Goal: Task Accomplishment & Management: Manage account settings

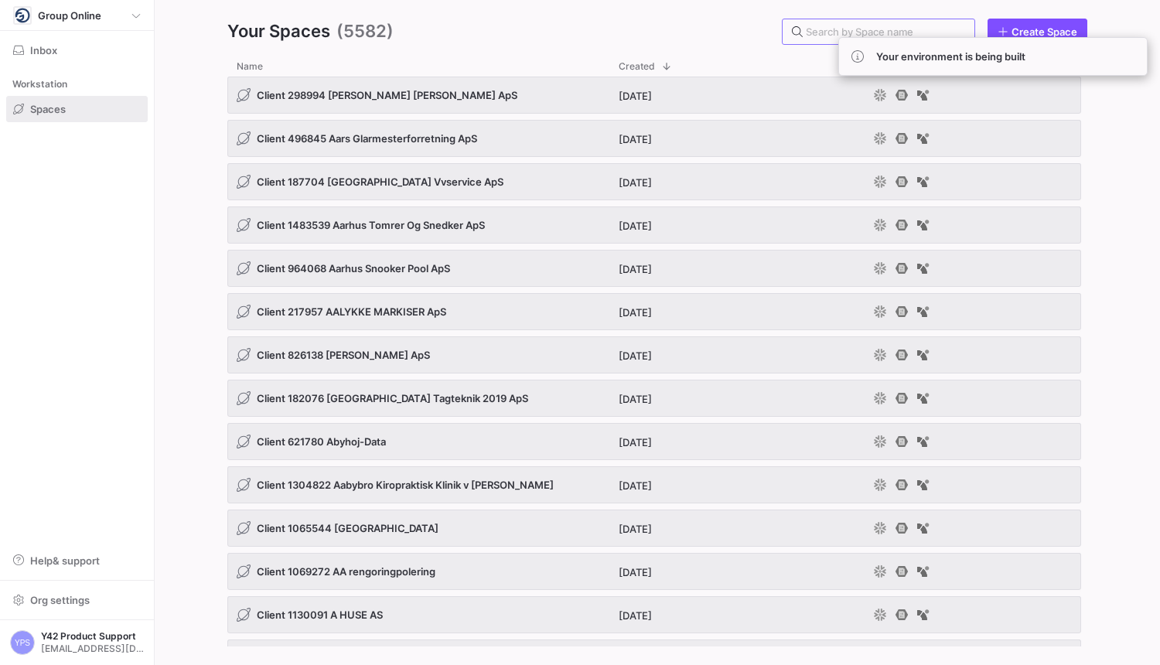
paste input "212709"
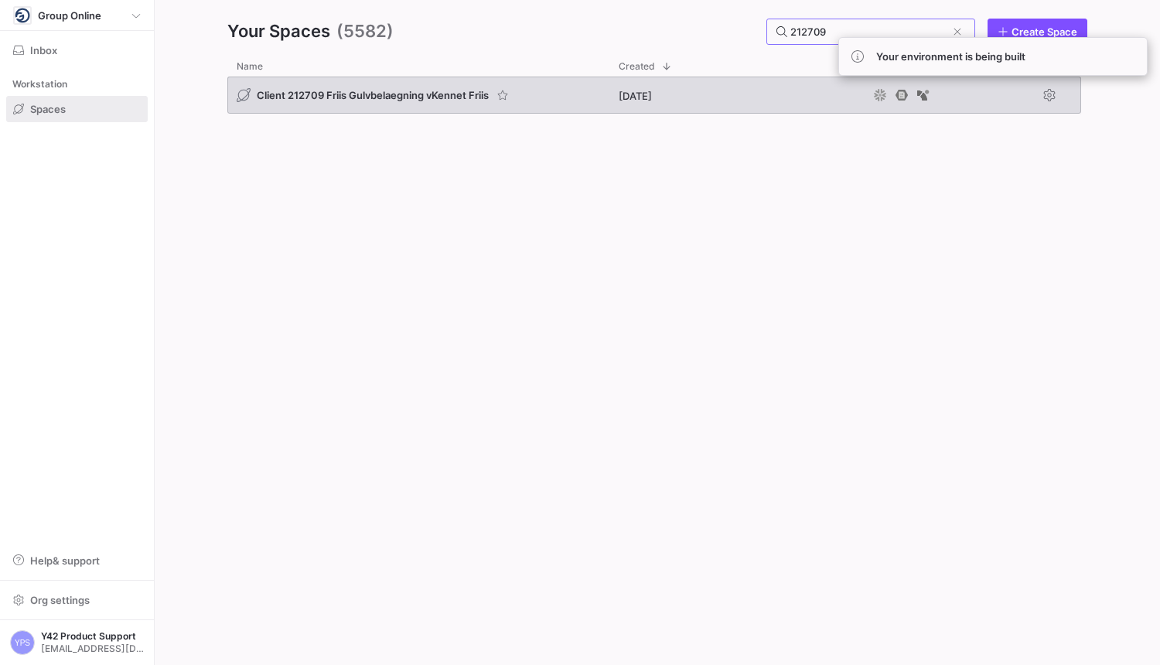
type input "212709"
click at [735, 80] on div "[DATE]" at bounding box center [737, 95] width 255 height 37
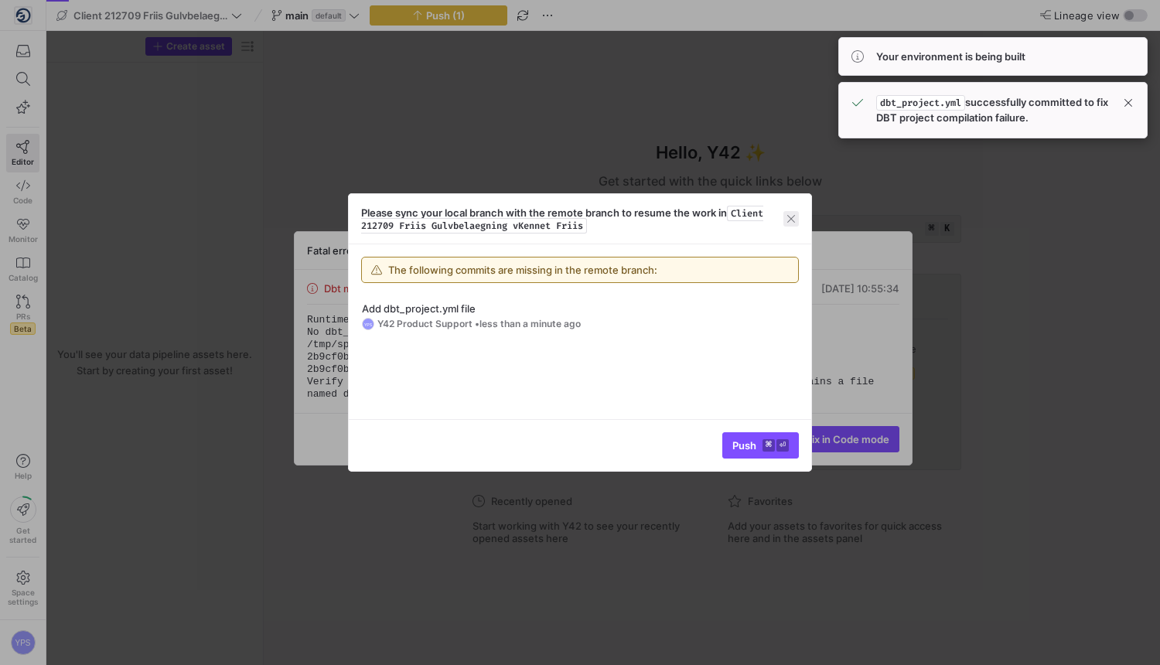
click at [791, 221] on span "button" at bounding box center [791, 218] width 15 height 15
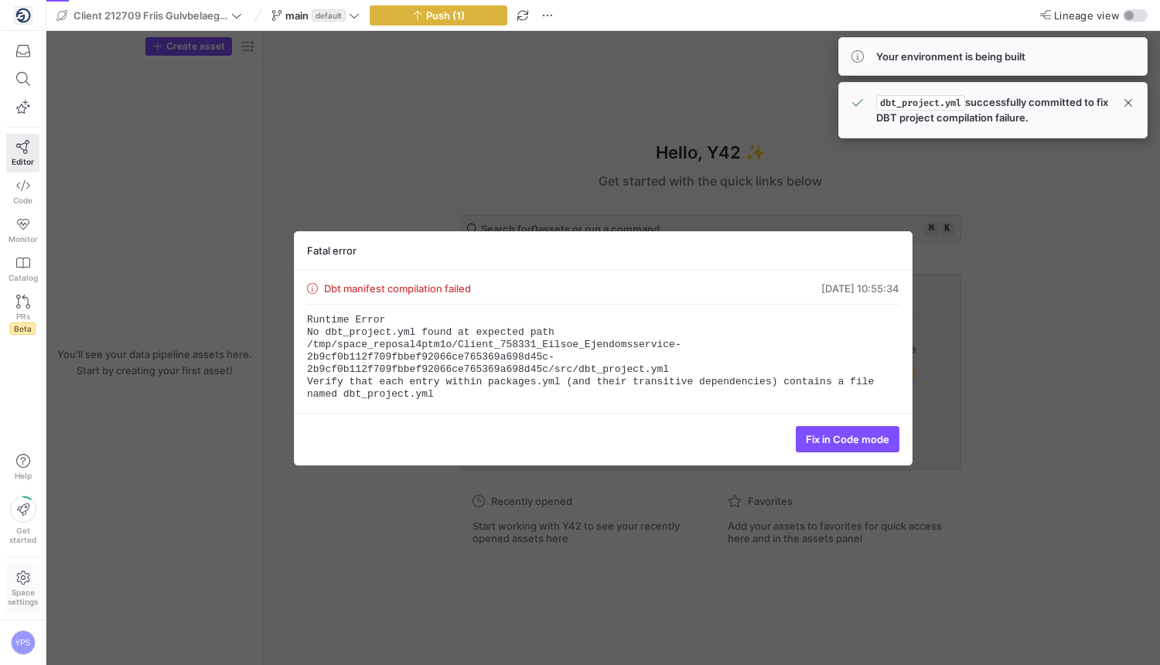
click at [22, 580] on icon at bounding box center [23, 578] width 14 height 14
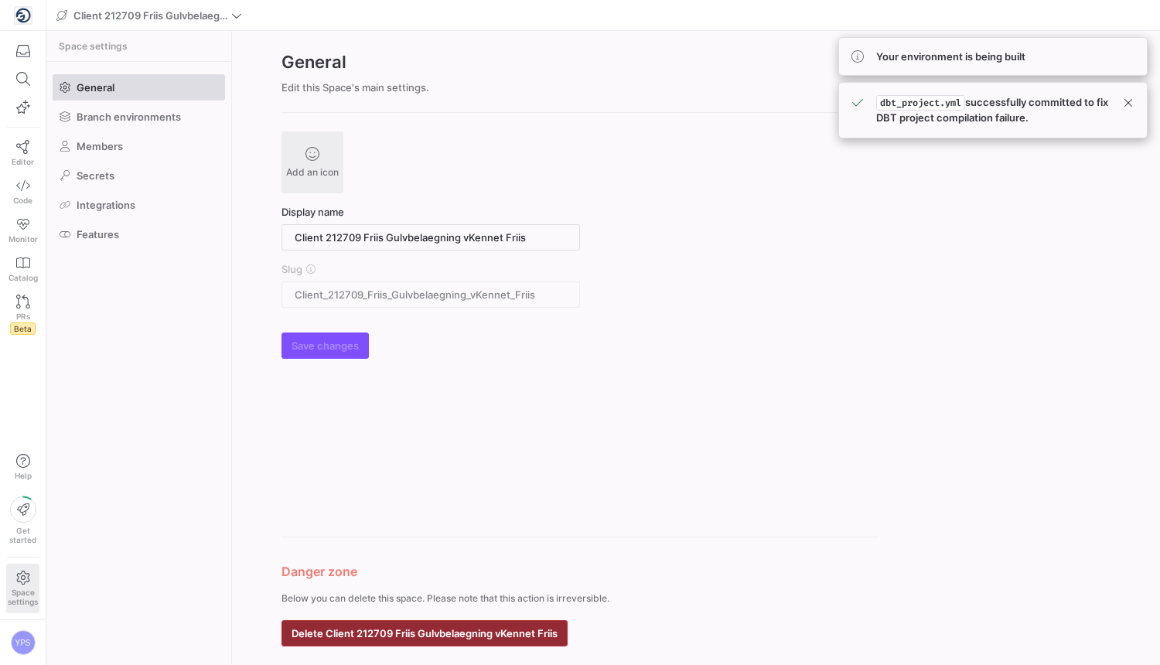
click at [431, 630] on span "Delete Client 212709 Friis Gulvbelaegning vKennet Friis" at bounding box center [425, 633] width 266 height 12
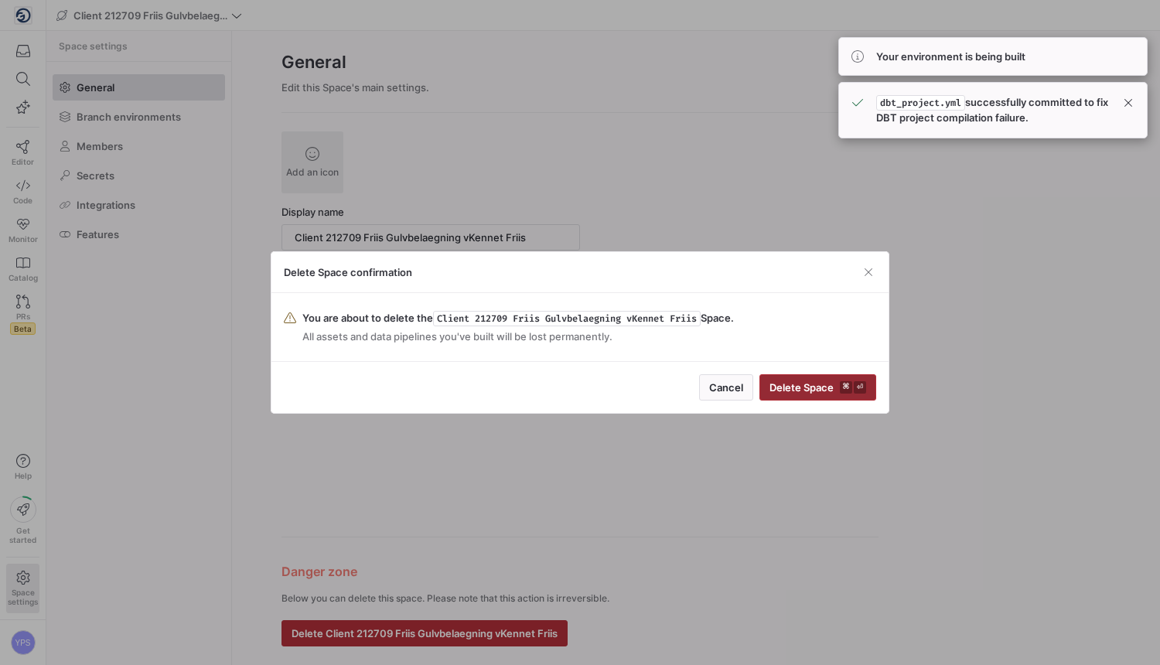
click at [796, 382] on span "Delete Space ⌘ ⏎" at bounding box center [818, 387] width 97 height 12
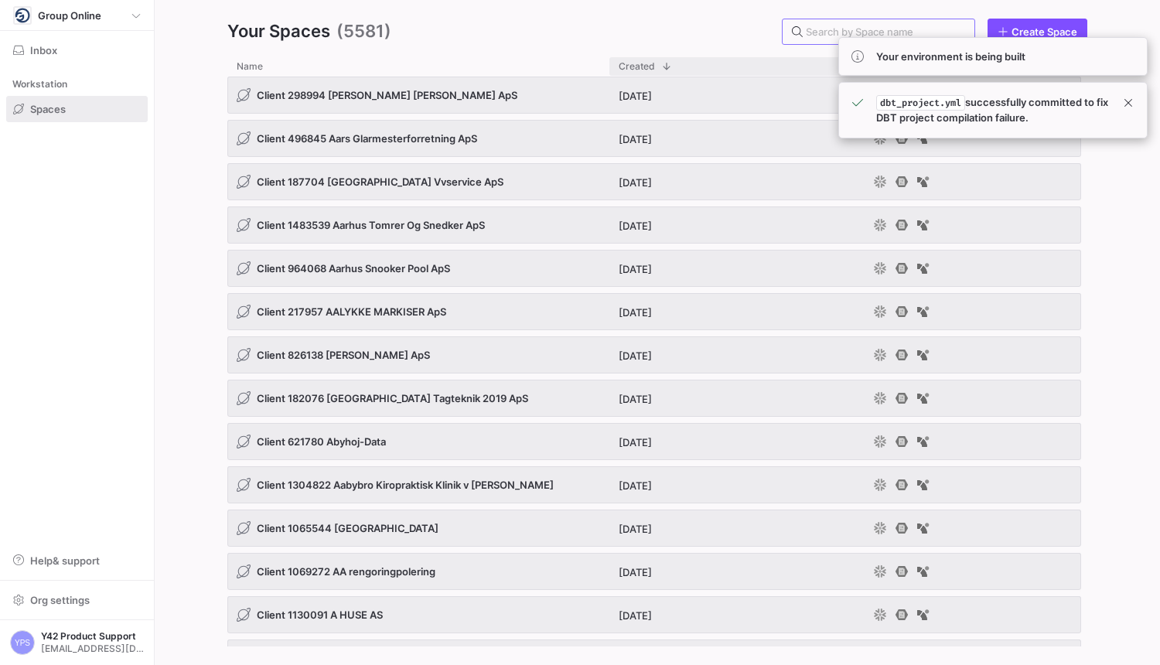
paste input "602843"
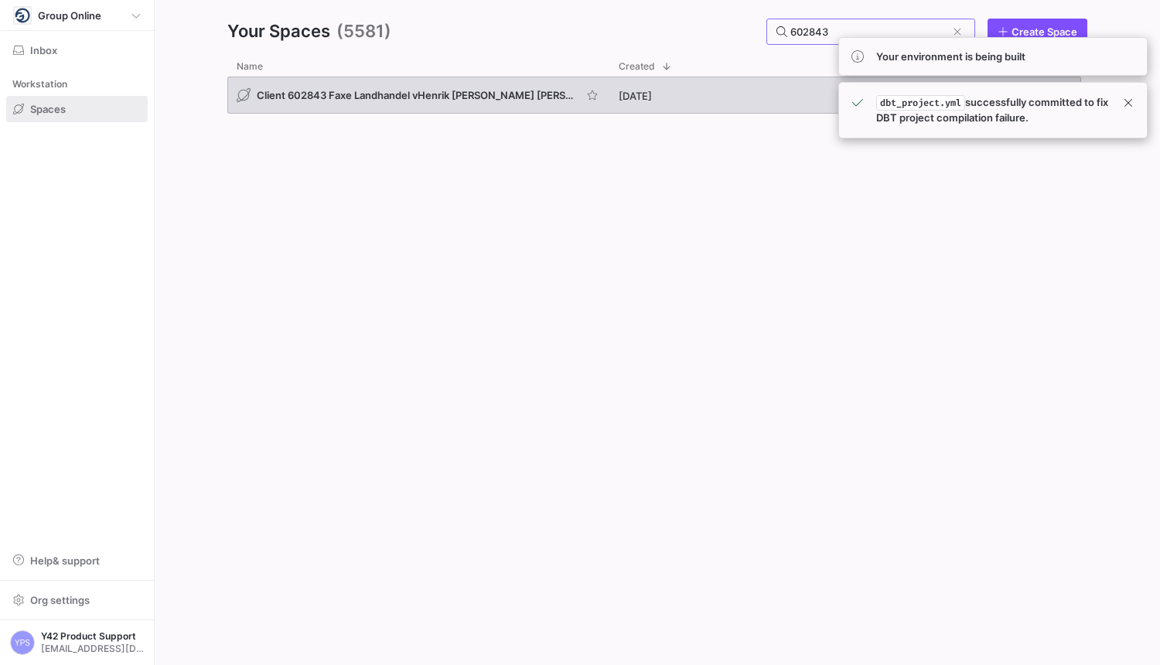
type input "602843"
click at [656, 105] on div "[DATE]" at bounding box center [737, 95] width 255 height 37
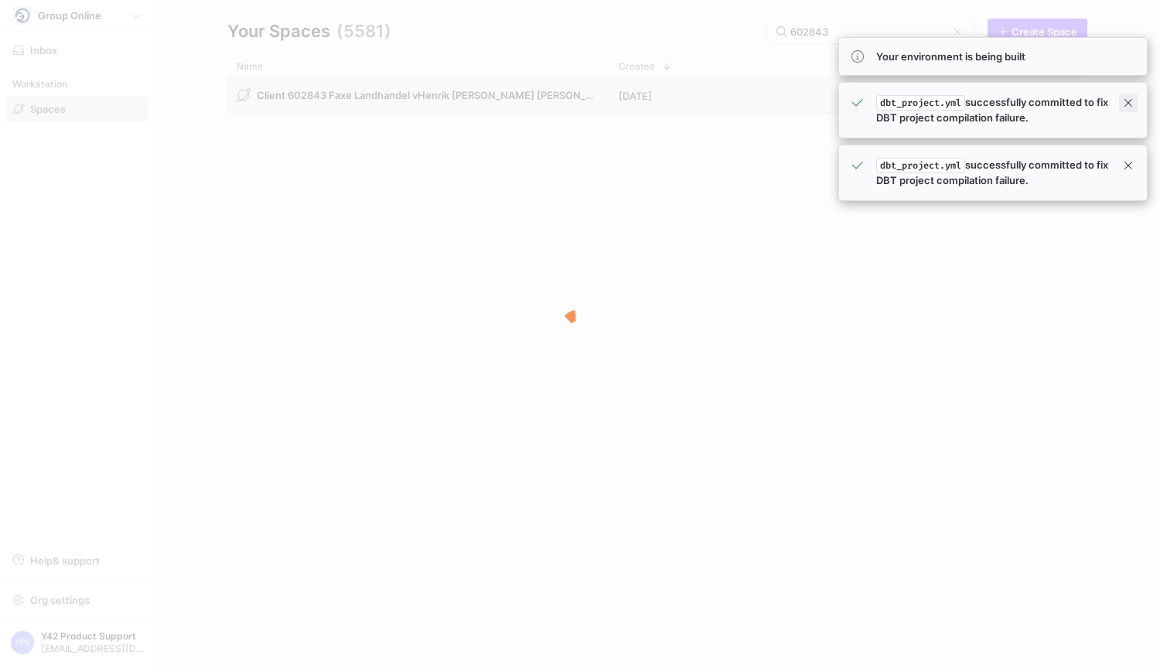
click at [1135, 101] on span at bounding box center [1128, 103] width 19 height 19
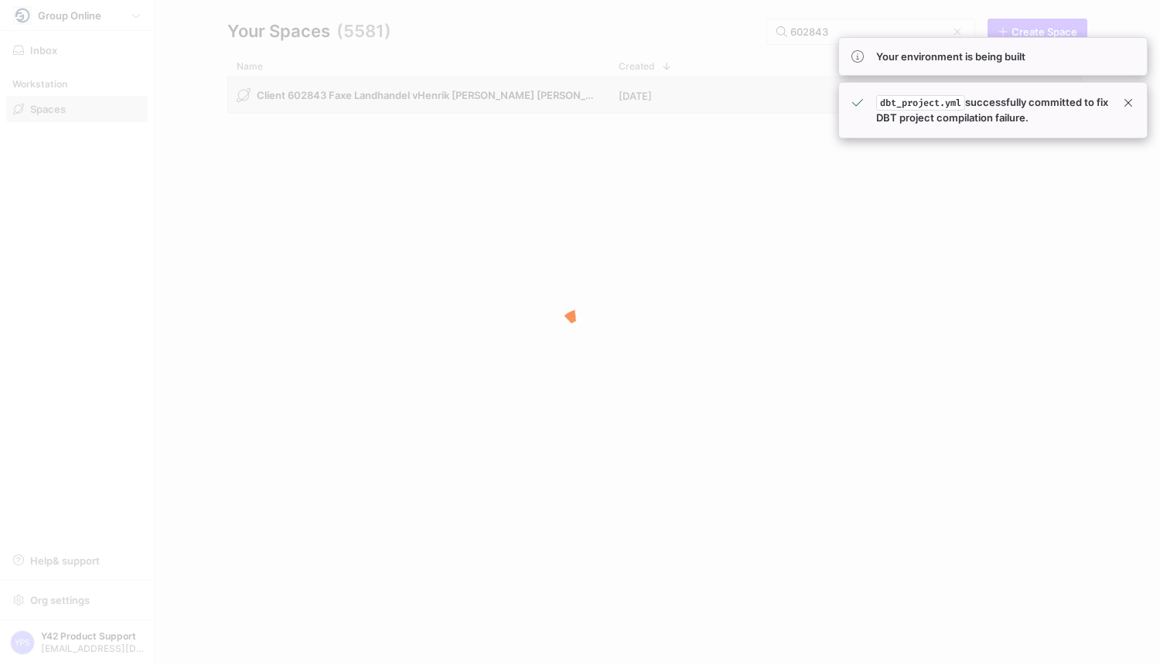
click at [1135, 101] on span at bounding box center [1128, 103] width 19 height 19
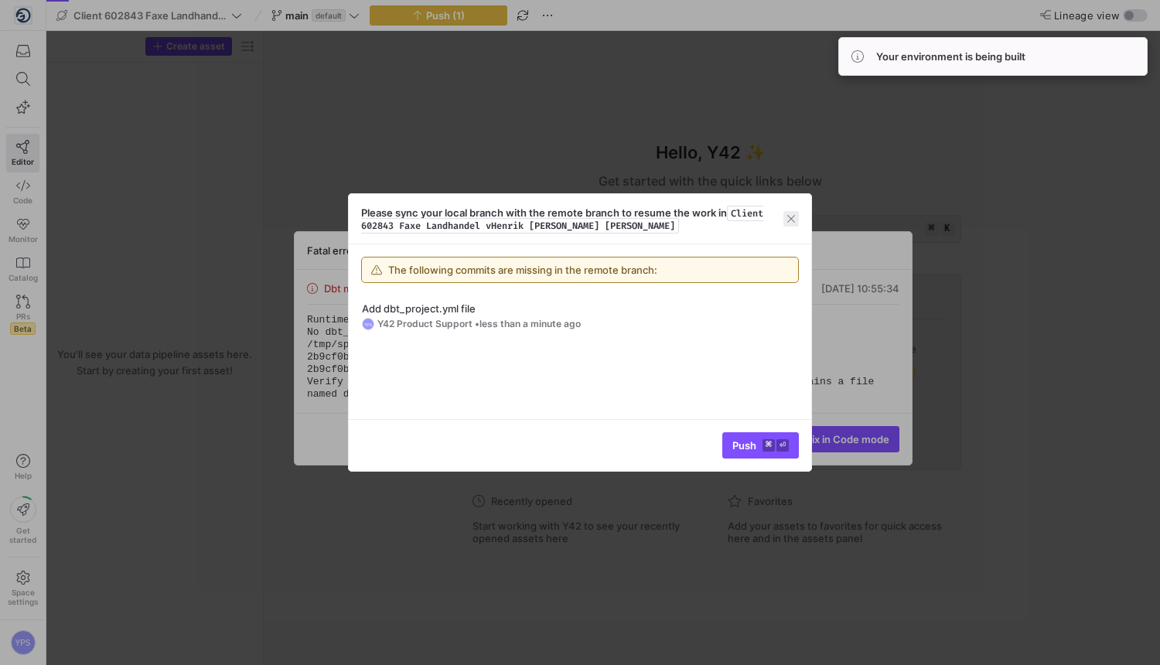
click at [785, 222] on span "button" at bounding box center [791, 218] width 15 height 15
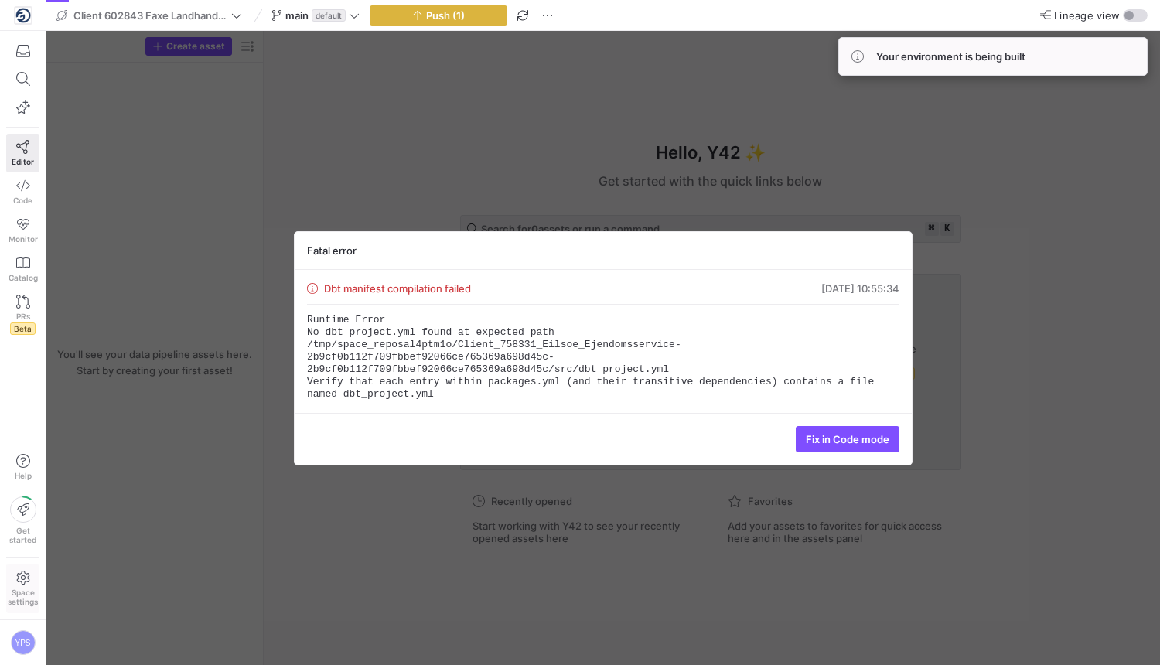
click at [24, 572] on icon at bounding box center [22, 578] width 13 height 14
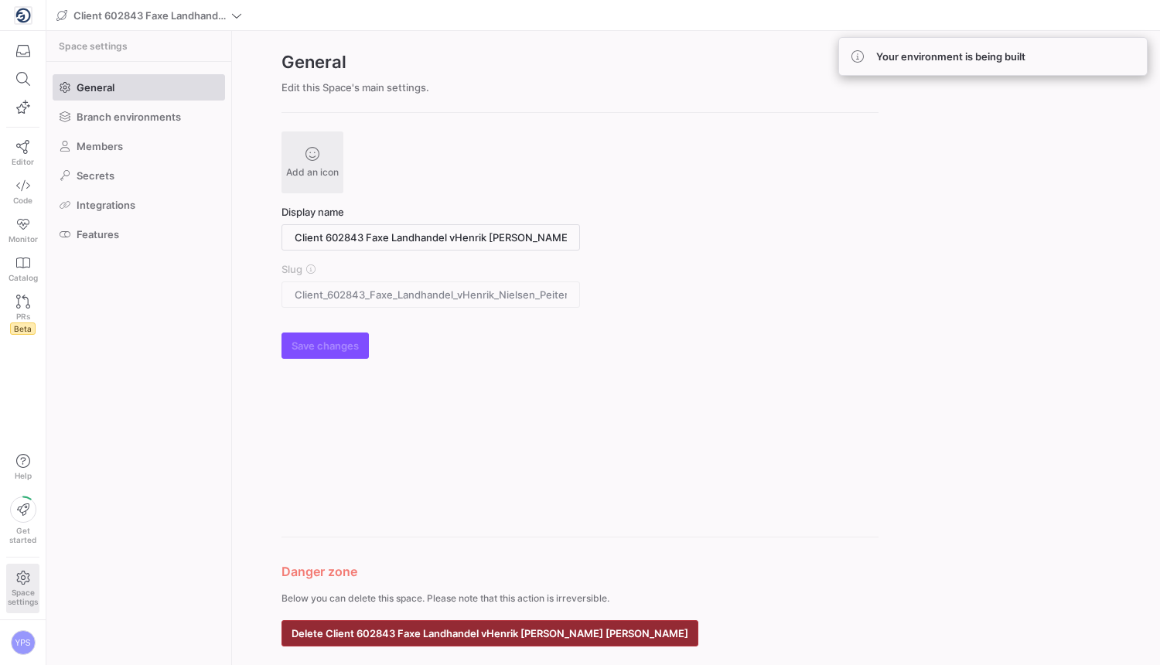
click at [383, 637] on span "Delete Client 602843 Faxe Landhandel vHenrik [PERSON_NAME] [PERSON_NAME]" at bounding box center [490, 633] width 397 height 12
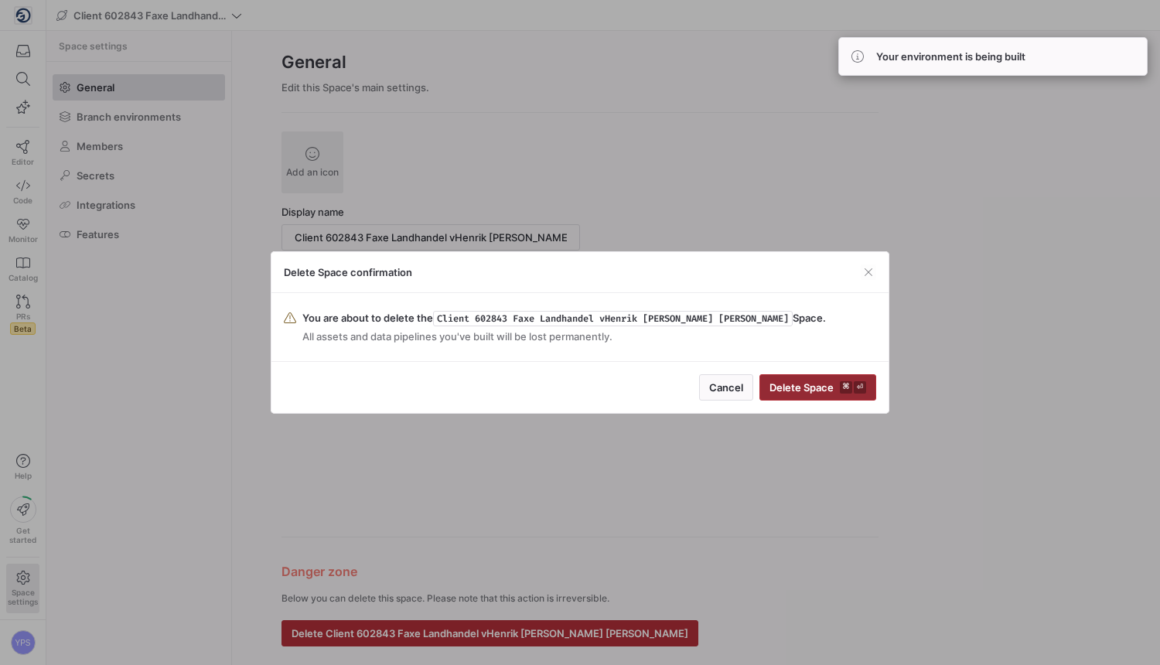
click at [791, 395] on span "submit" at bounding box center [817, 387] width 115 height 25
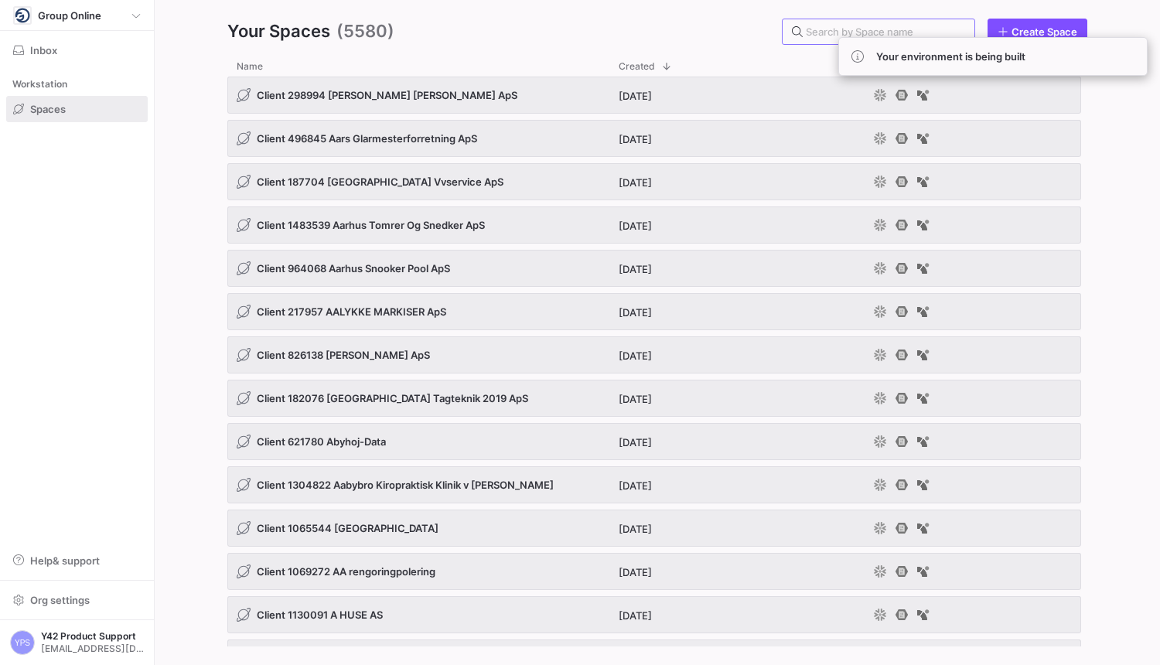
paste input "1098264"
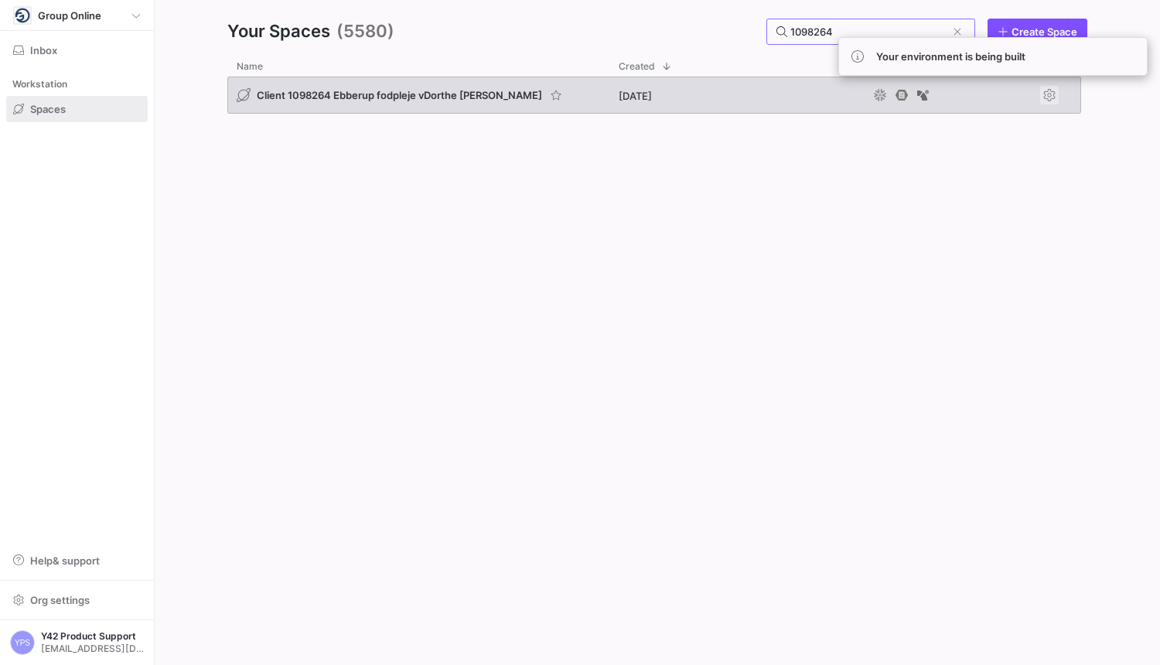
type input "1098264"
click at [1050, 99] on span "Press SPACE to select this row." at bounding box center [1049, 95] width 19 height 19
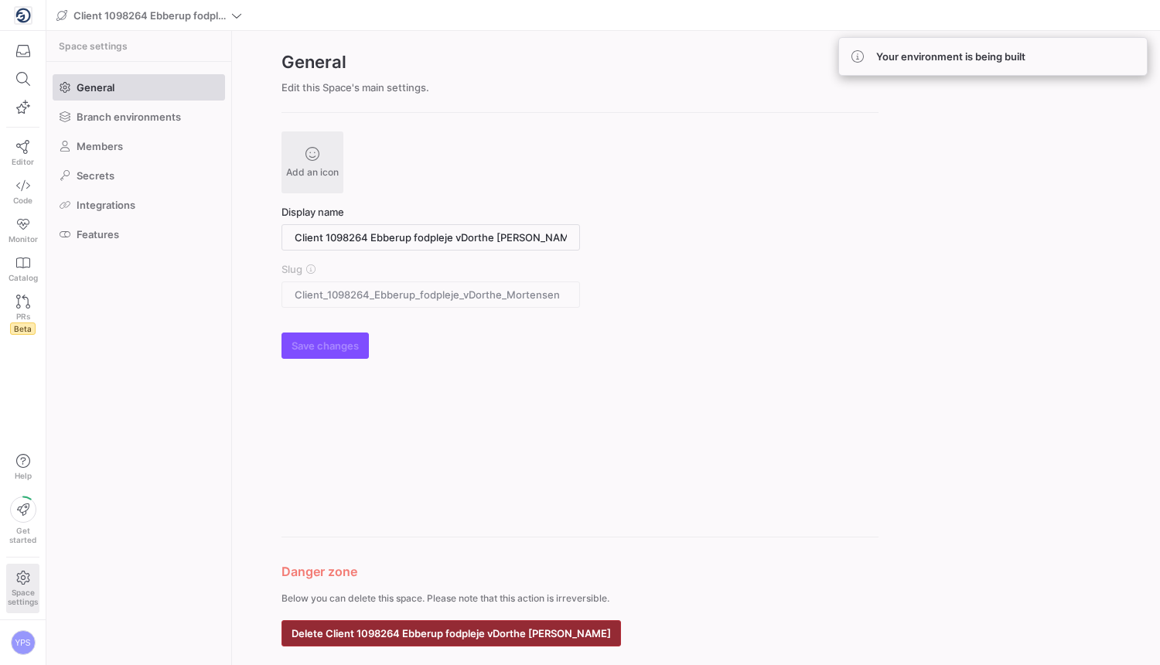
click at [469, 627] on span "Delete Client 1098264 Ebberup fodpleje vDorthe [PERSON_NAME]" at bounding box center [451, 633] width 319 height 12
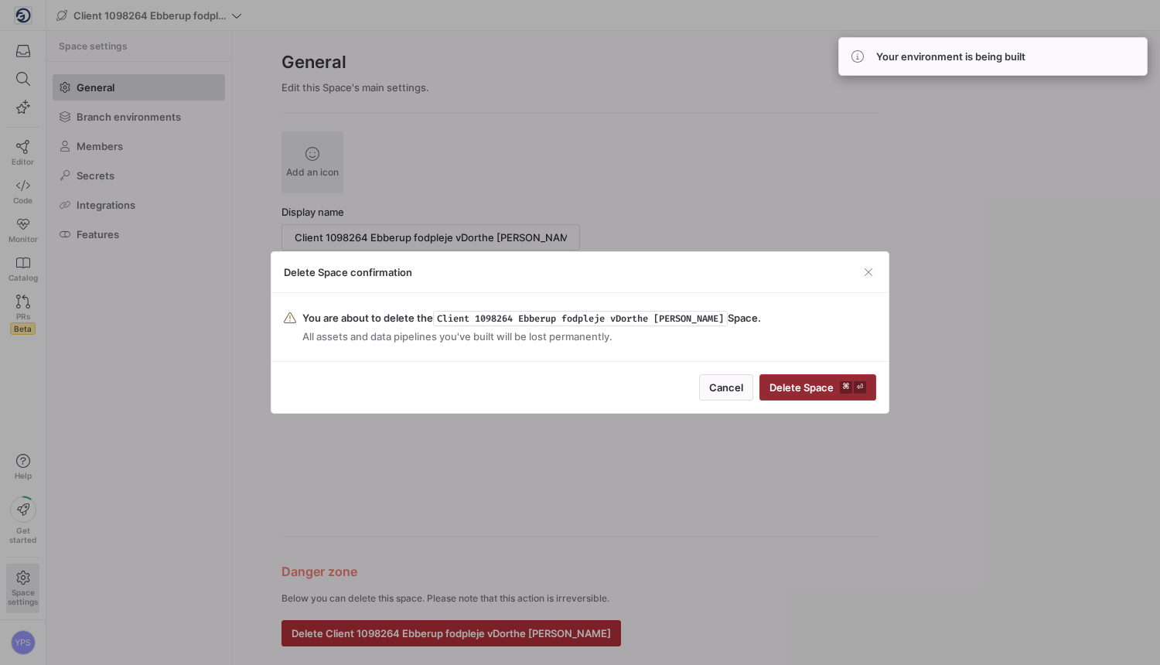
click at [827, 388] on span "Delete Space ⌘ ⏎" at bounding box center [818, 387] width 97 height 12
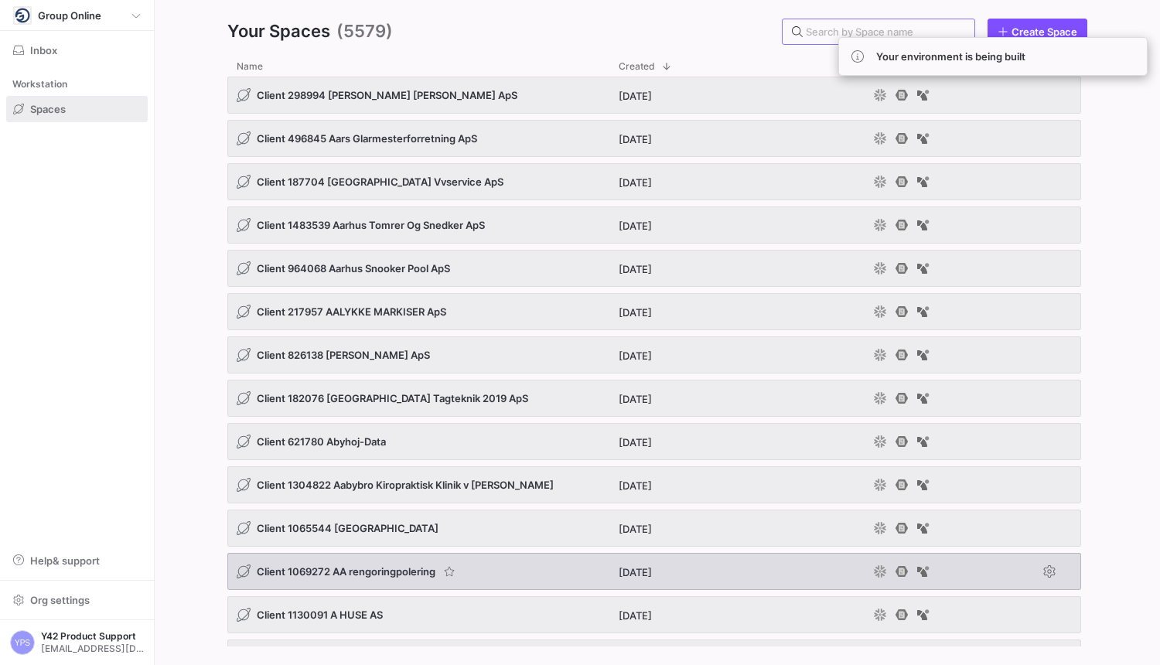
paste input "232661"
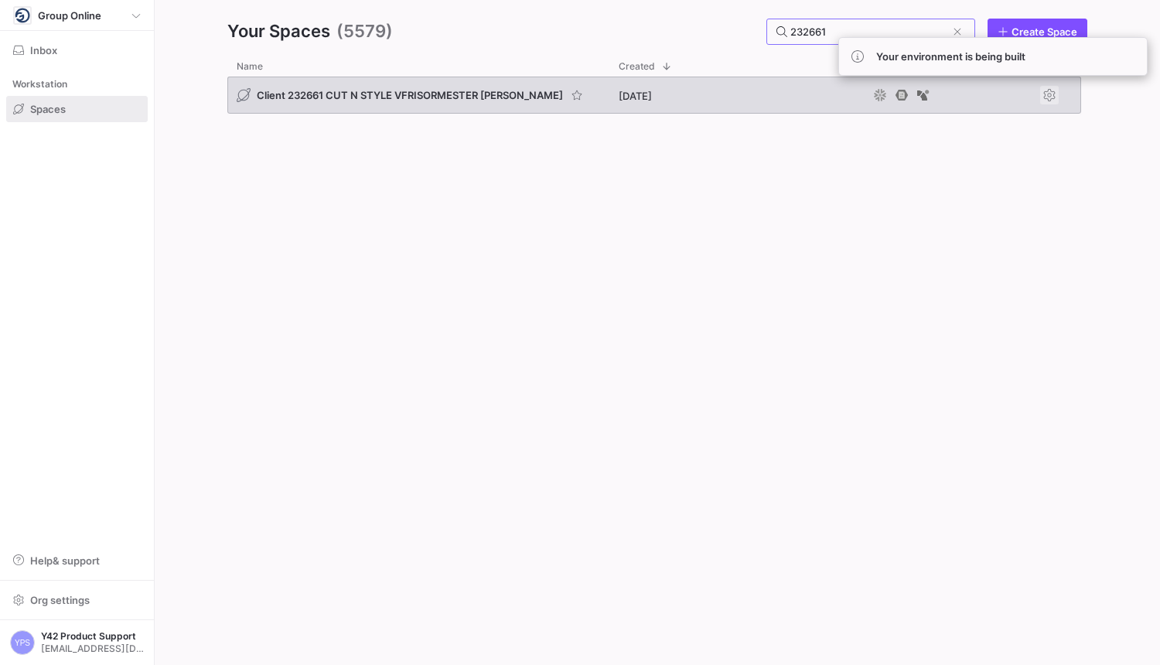
type input "232661"
click at [1053, 99] on span "Press SPACE to select this row." at bounding box center [1049, 95] width 19 height 19
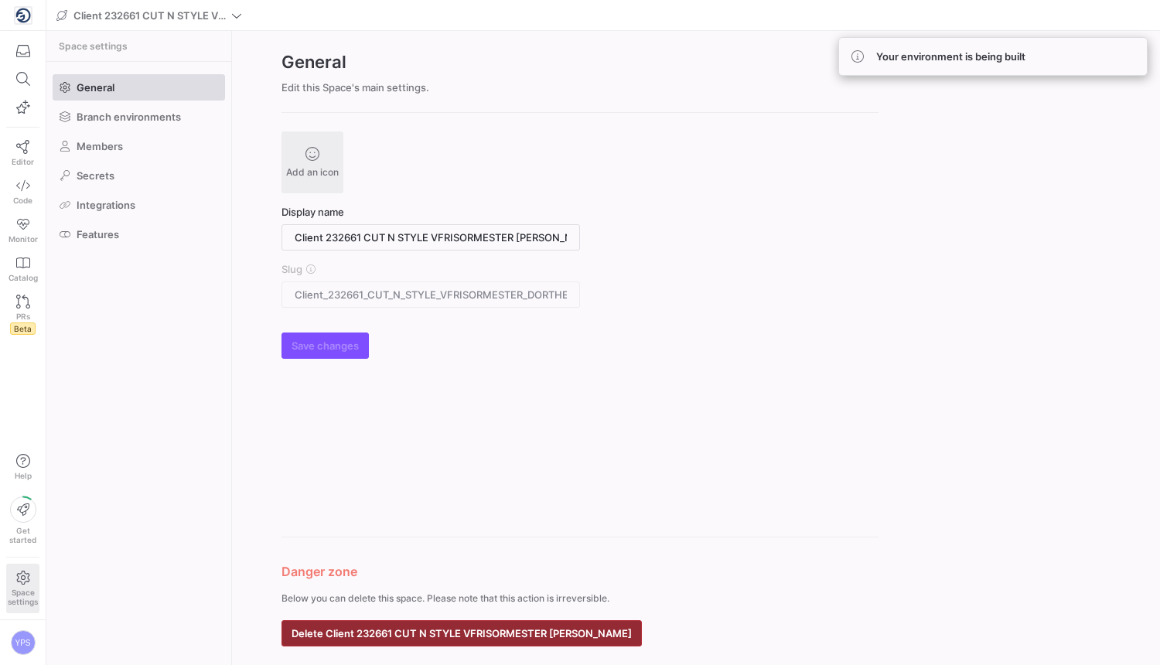
click at [499, 644] on span "button" at bounding box center [461, 633] width 359 height 25
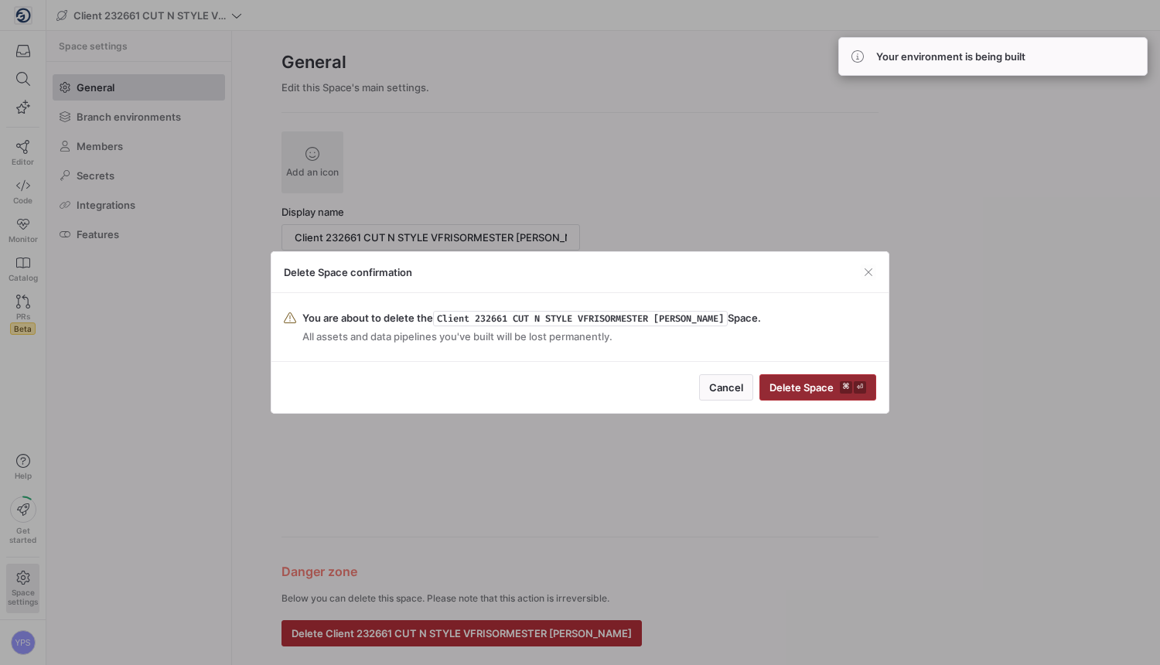
click at [817, 384] on span "Delete Space ⌘ ⏎" at bounding box center [818, 387] width 97 height 12
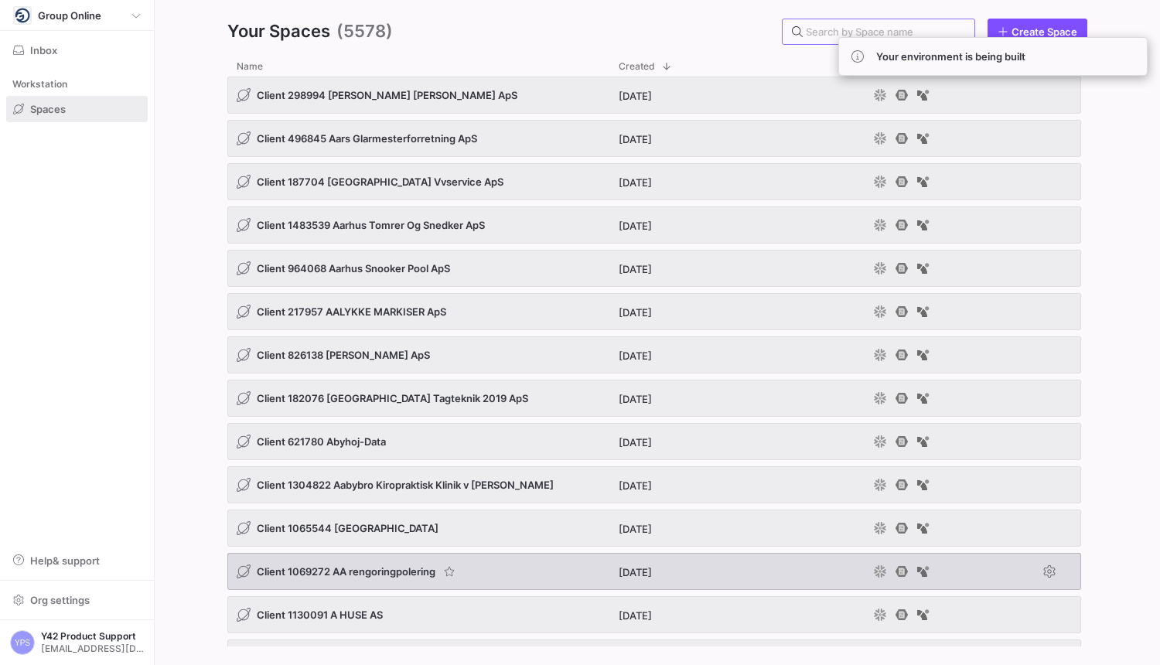
paste input "905873"
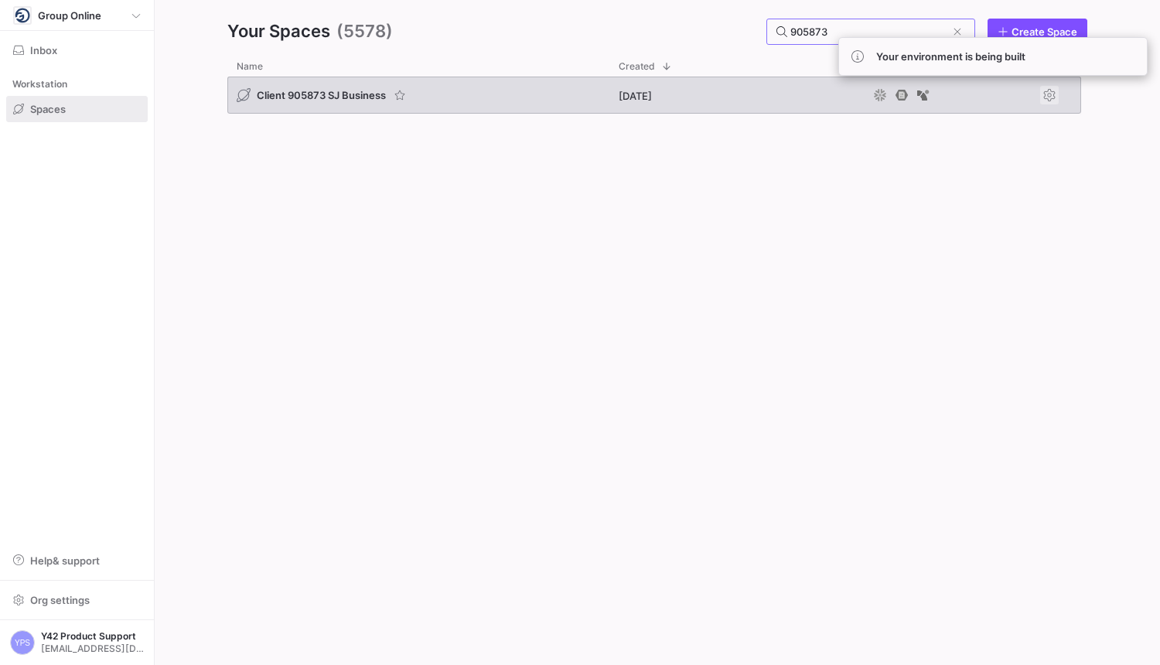
type input "905873"
click at [1054, 92] on span "Press SPACE to select this row." at bounding box center [1049, 95] width 19 height 19
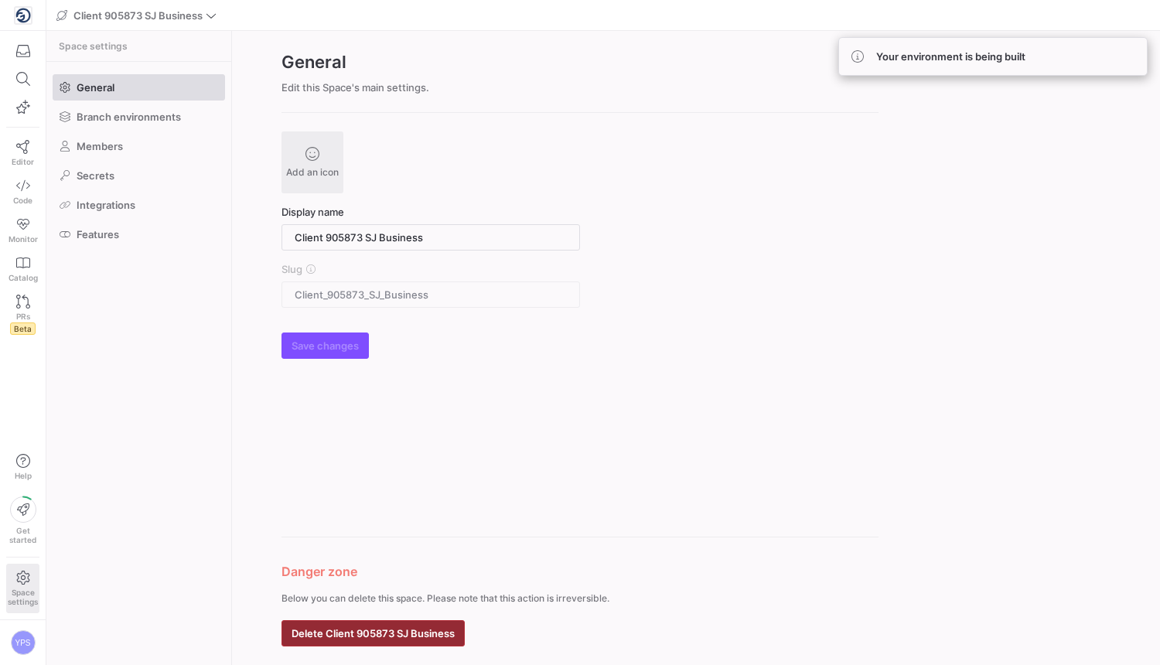
click at [440, 626] on span "button" at bounding box center [373, 633] width 182 height 25
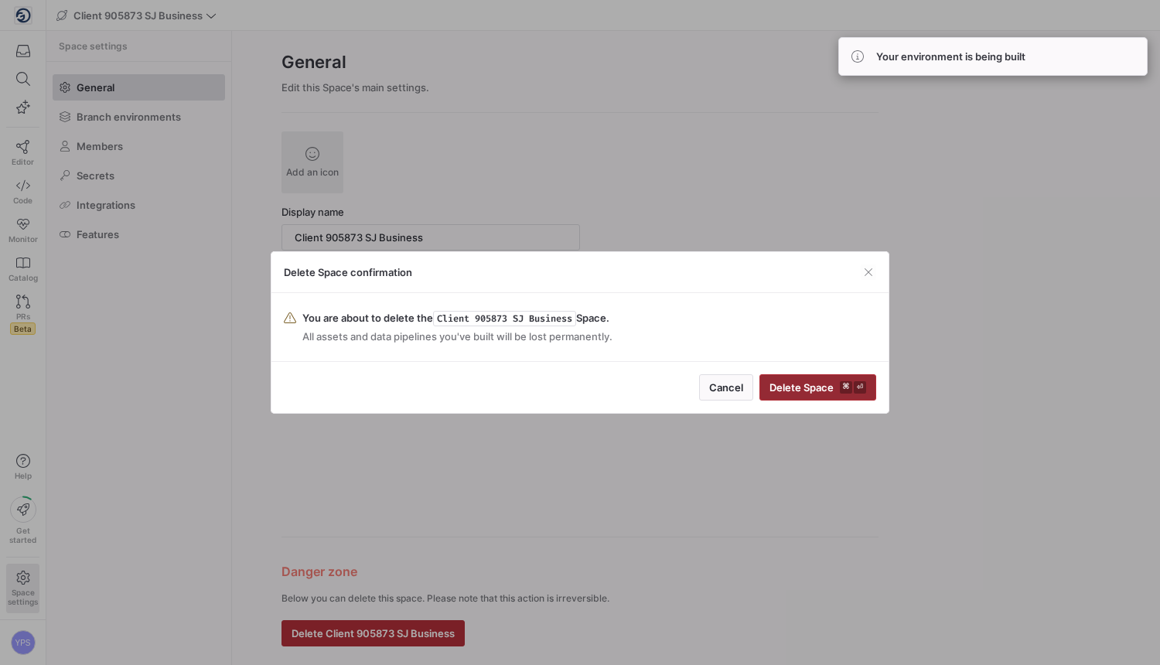
click at [794, 385] on span "Delete Space ⌘ ⏎" at bounding box center [818, 387] width 97 height 12
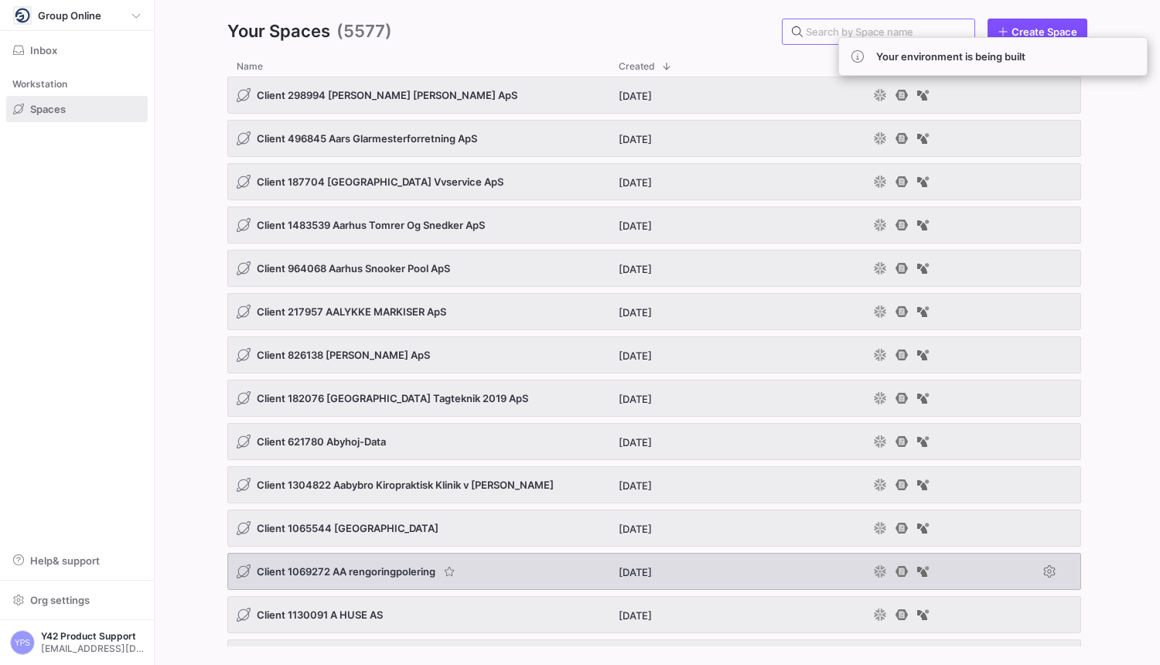
paste input "1050620"
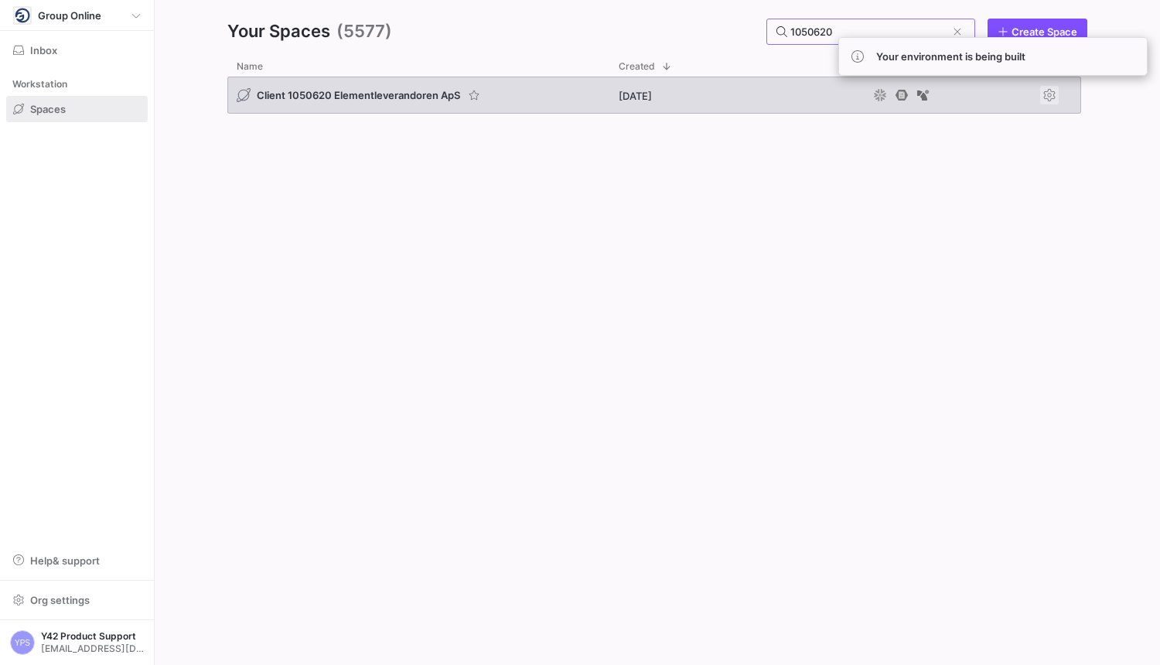
type input "1050620"
click at [1053, 95] on span "Press SPACE to select this row." at bounding box center [1049, 95] width 19 height 19
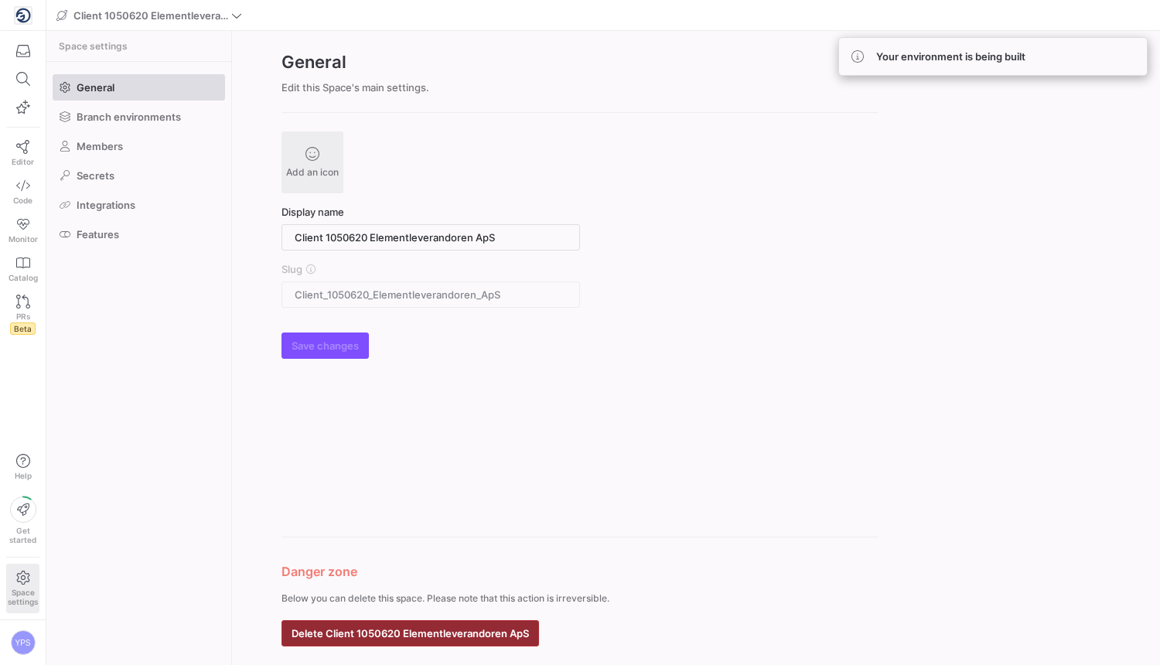
click at [480, 621] on span "button" at bounding box center [410, 633] width 256 height 25
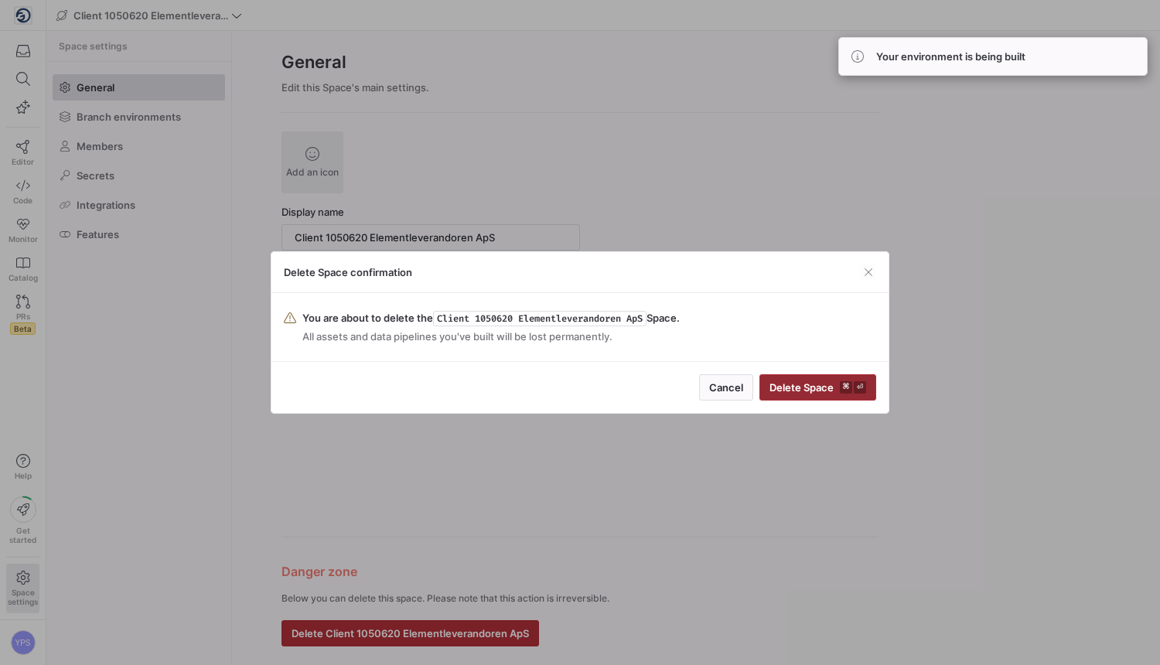
click at [796, 385] on span "Delete Space ⌘ ⏎" at bounding box center [818, 387] width 97 height 12
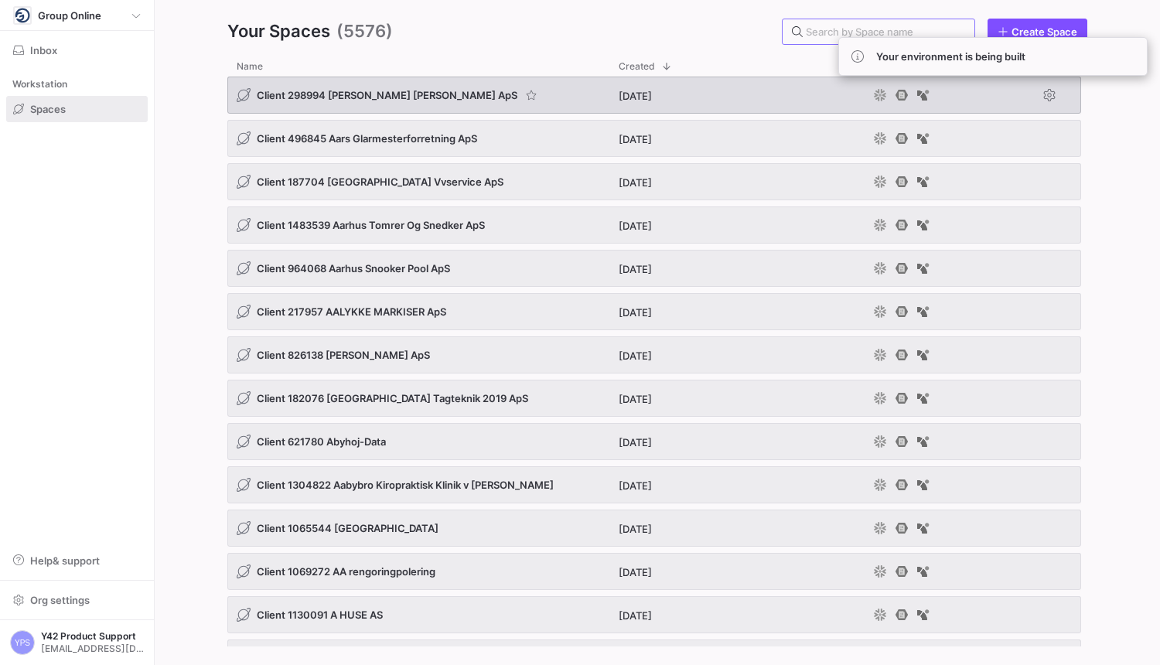
paste input "502698"
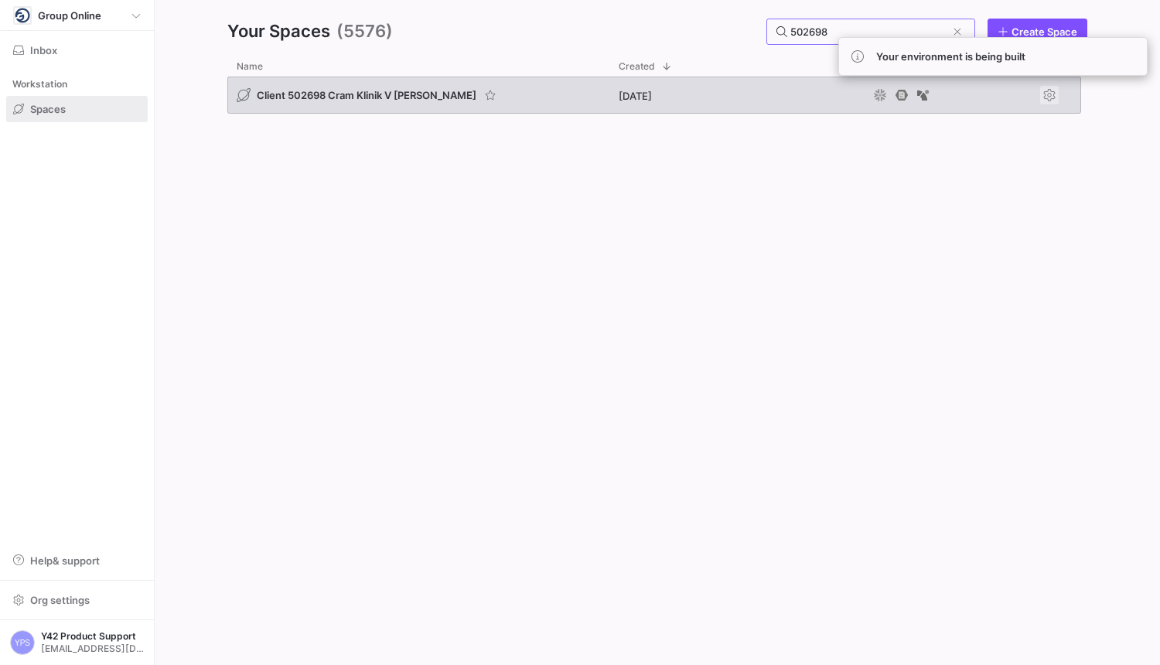
type input "502698"
click at [1057, 97] on span "Press SPACE to select this row." at bounding box center [1049, 95] width 19 height 19
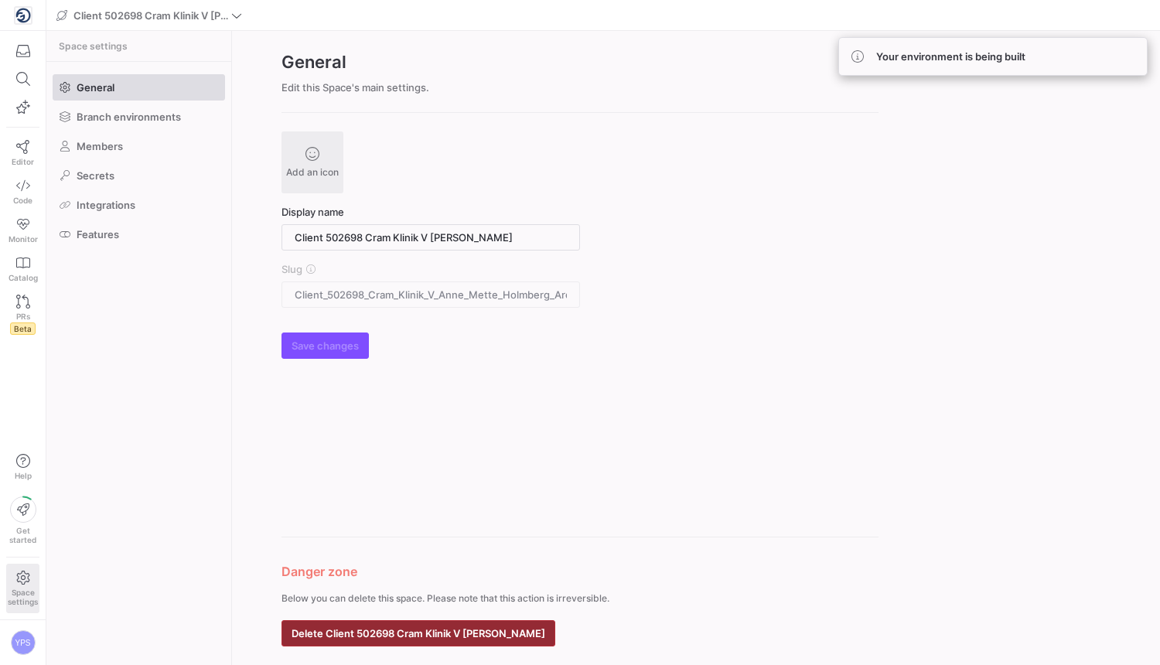
click at [545, 638] on span "Delete Client 502698 Cram Klinik V [PERSON_NAME]" at bounding box center [419, 633] width 254 height 12
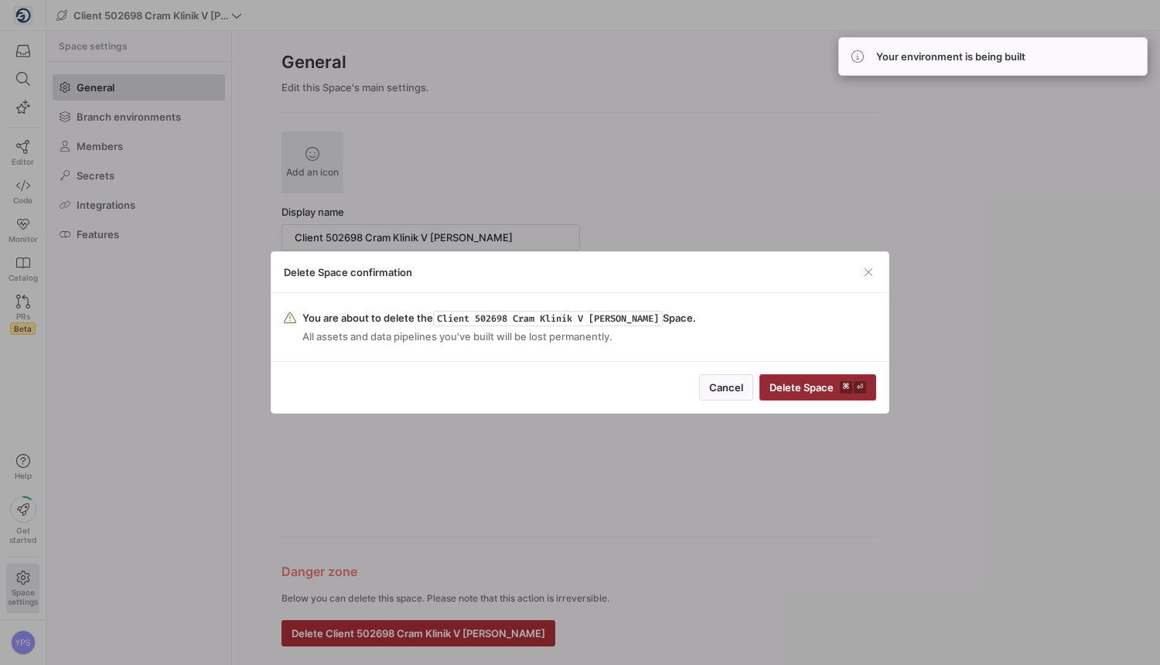
click at [804, 388] on span "Delete Space ⌘ ⏎" at bounding box center [818, 387] width 97 height 12
